Goal: Information Seeking & Learning: Learn about a topic

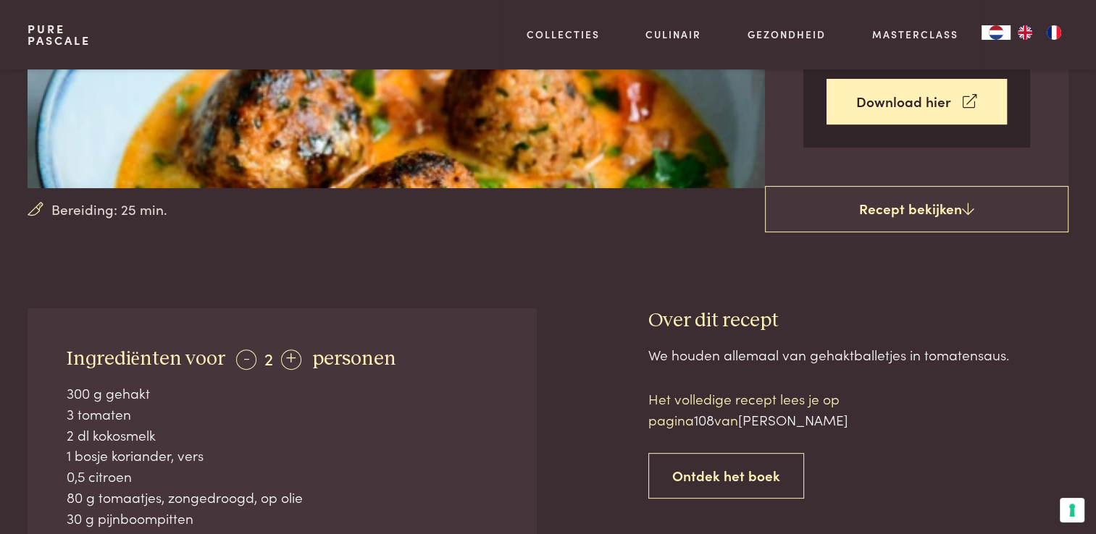
scroll to position [357, 0]
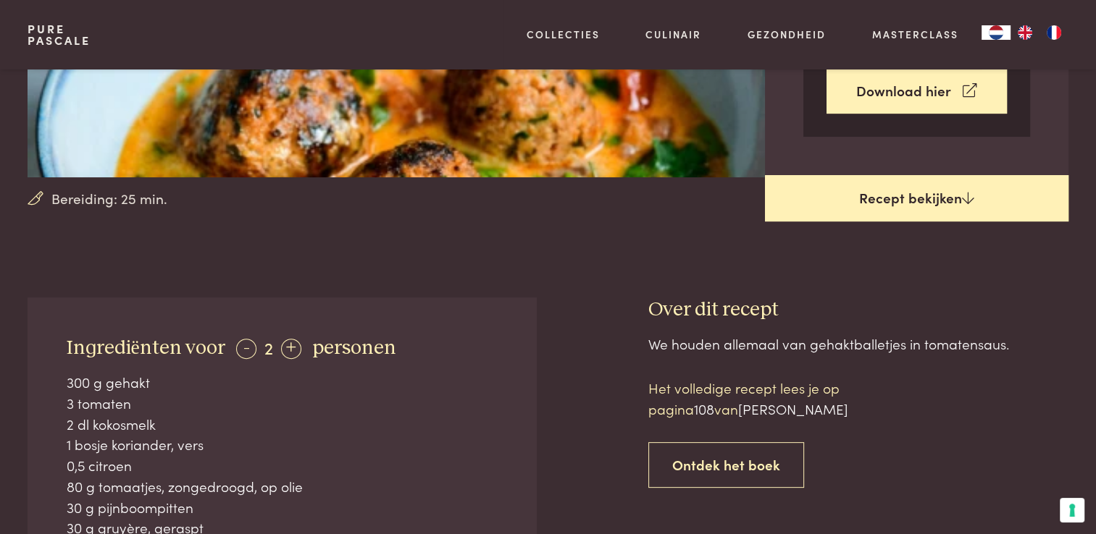
click at [965, 187] on link "Recept bekijken" at bounding box center [916, 198] width 303 height 46
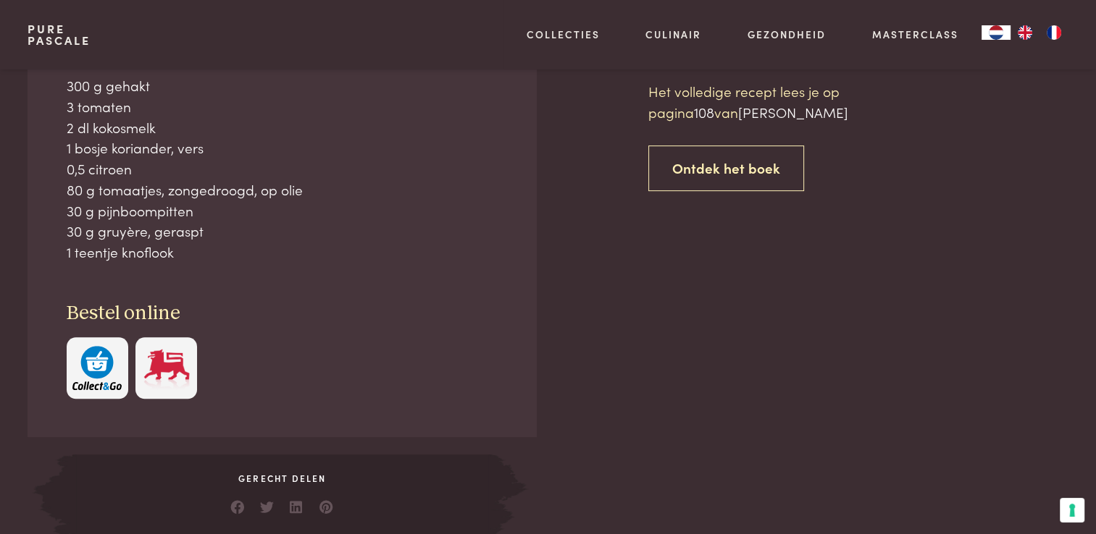
scroll to position [655, 0]
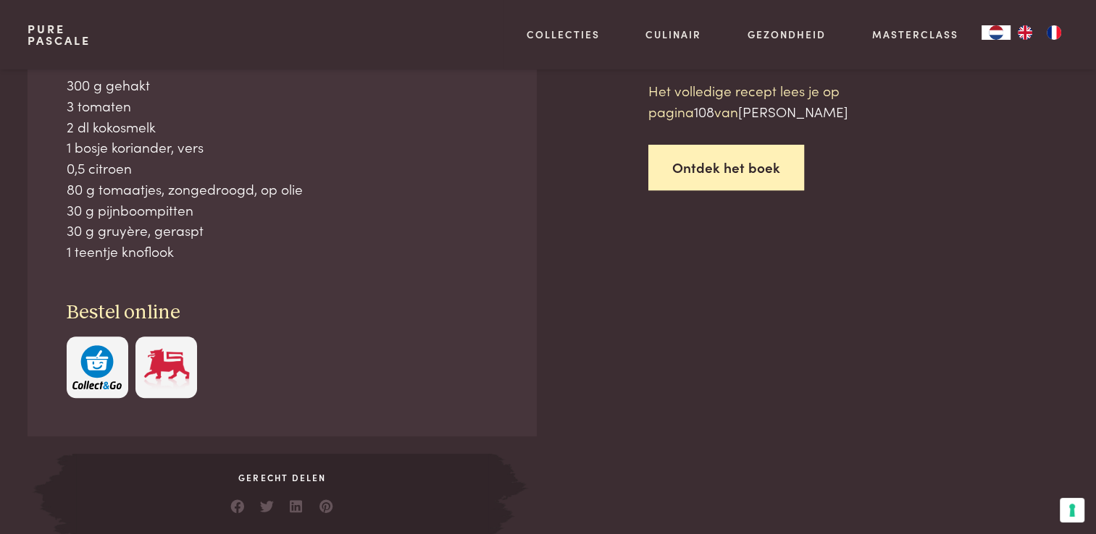
click at [742, 169] on link "Ontdek het boek" at bounding box center [726, 168] width 156 height 46
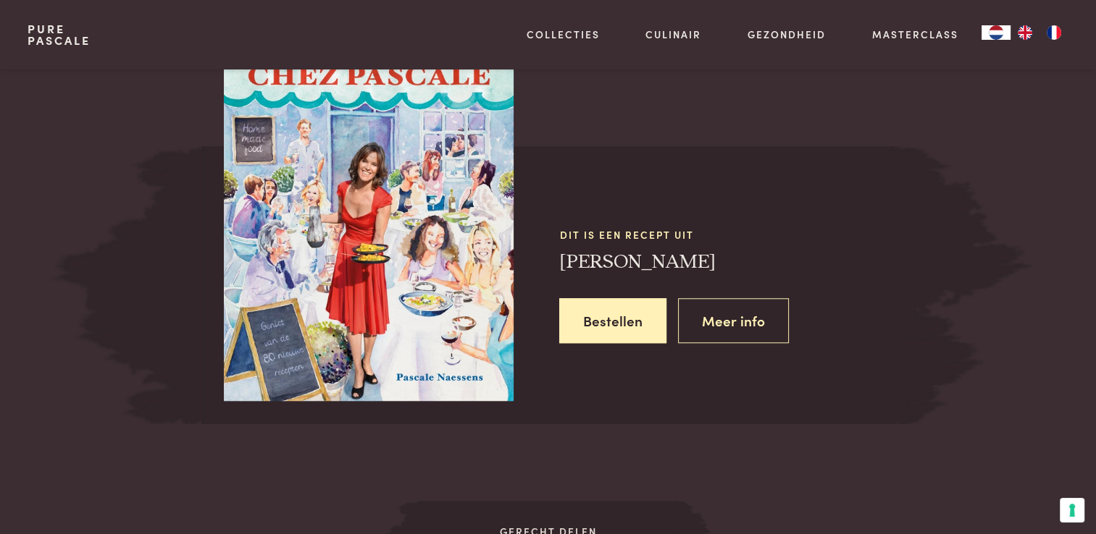
scroll to position [1343, 0]
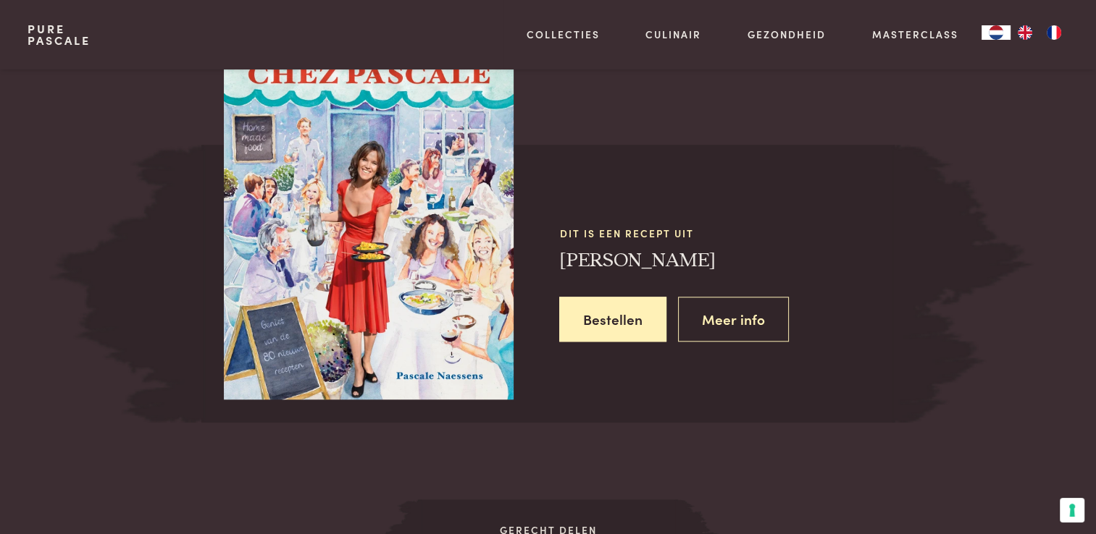
scroll to position [655, 0]
